Goal: Use online tool/utility: Utilize a website feature to perform a specific function

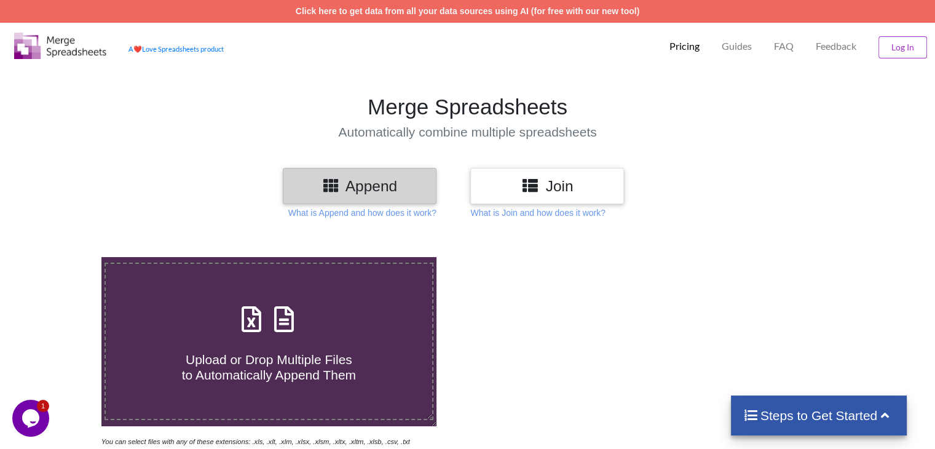
click at [288, 320] on icon at bounding box center [284, 313] width 31 height 26
click at [64, 257] on input "Upload or Drop Multiple Files to Automatically Append Them" at bounding box center [64, 257] width 0 height 0
type input "C:\fakepath\Task-report-16-08-2025T11_02.csv"
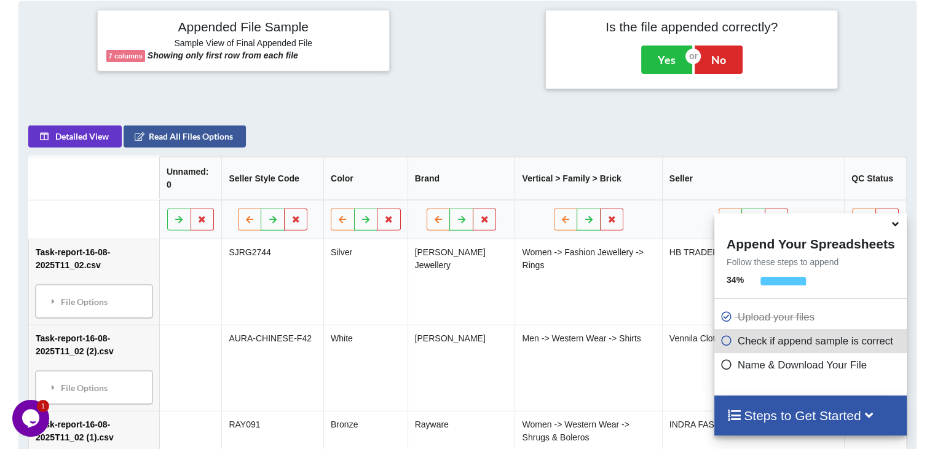
scroll to position [239, 0]
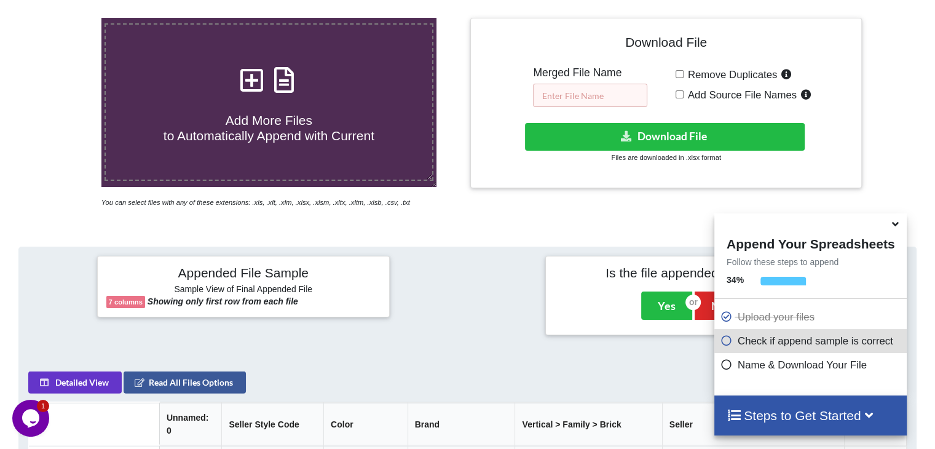
click at [578, 95] on input "text" at bounding box center [590, 95] width 114 height 23
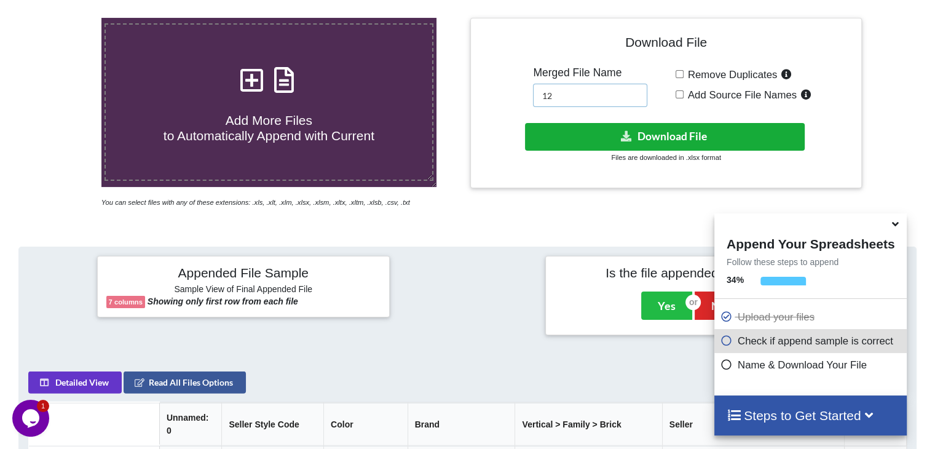
type input "12"
click at [553, 131] on button "Download File" at bounding box center [665, 137] width 280 height 28
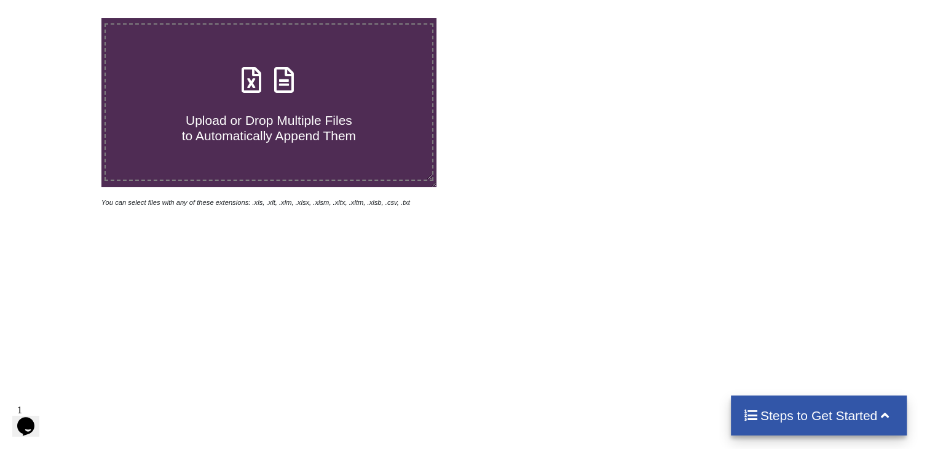
click at [280, 87] on icon at bounding box center [284, 74] width 31 height 26
click at [64, 18] on input "Upload or Drop Multiple Files to Automatically Append Them" at bounding box center [64, 18] width 0 height 0
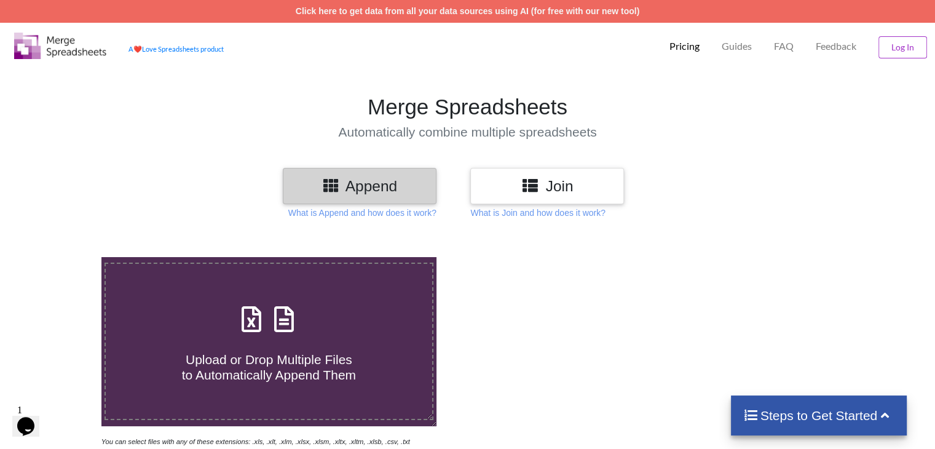
type input "C:\fakepath\Task-report-16-08-2025T11_10.csv"
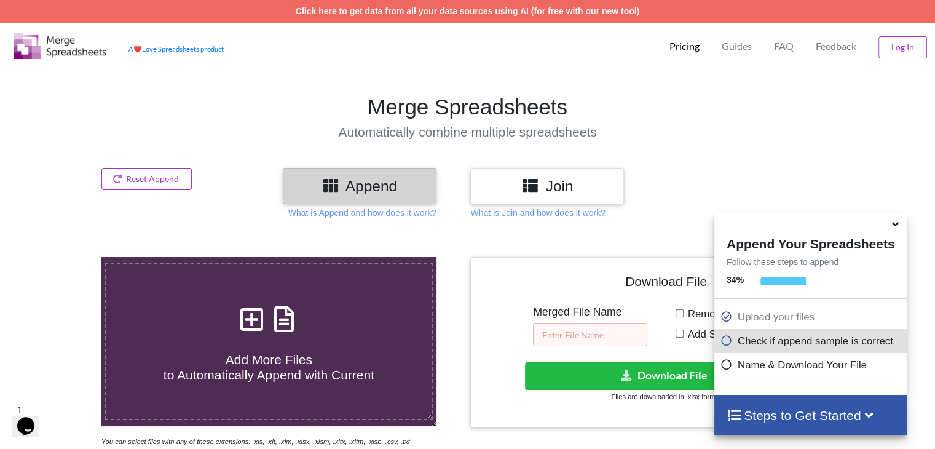
click at [583, 328] on input "text" at bounding box center [590, 334] width 114 height 23
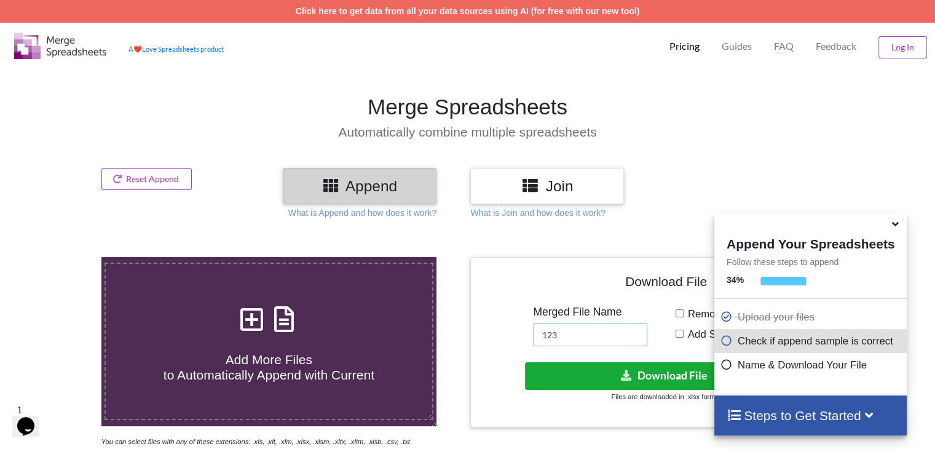
type input "123"
click at [591, 380] on button "Download File" at bounding box center [665, 376] width 280 height 28
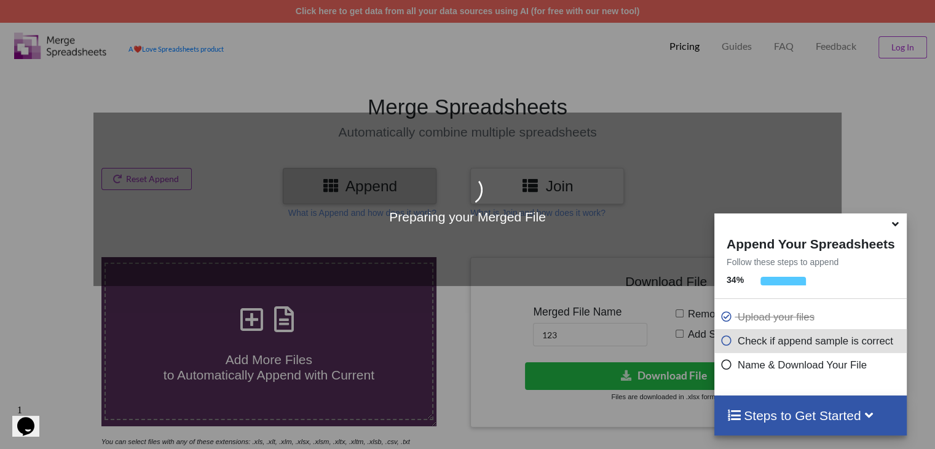
click at [894, 227] on icon at bounding box center [895, 221] width 13 height 11
